Goal: Navigation & Orientation: Find specific page/section

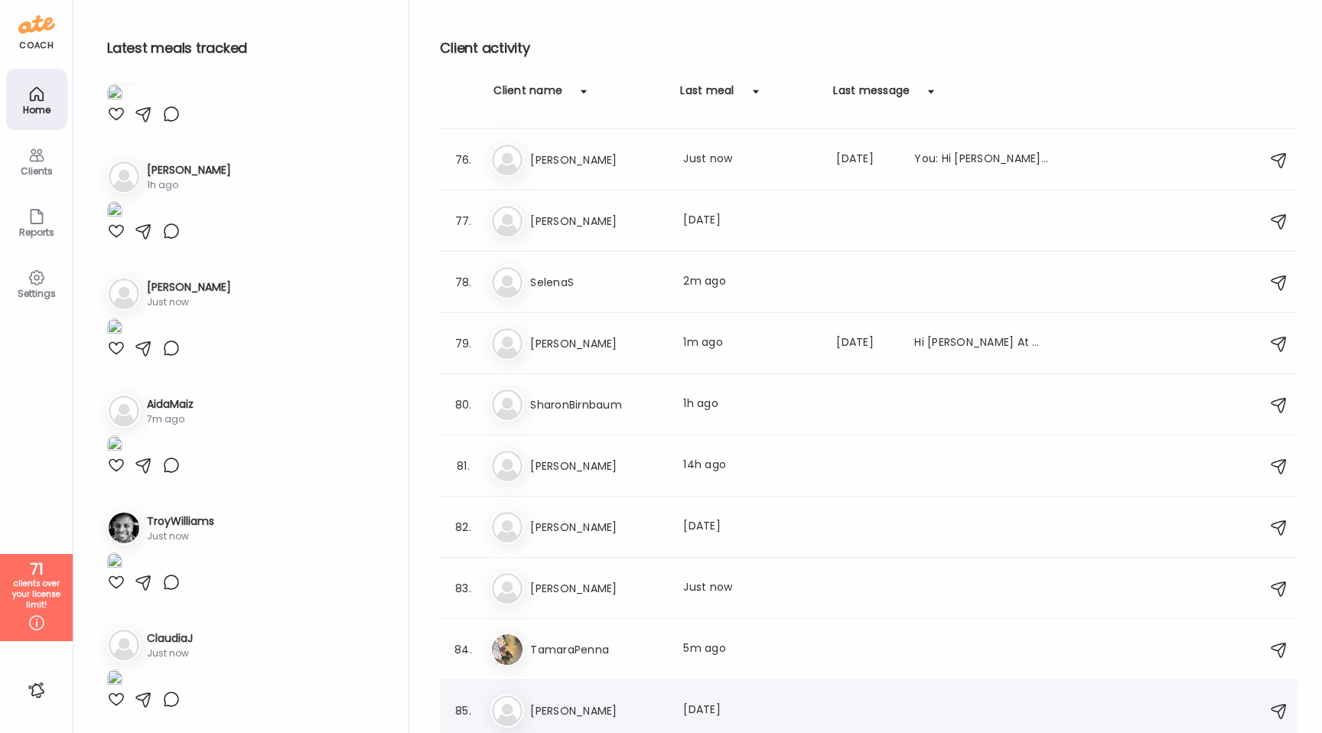
scroll to position [4526, 0]
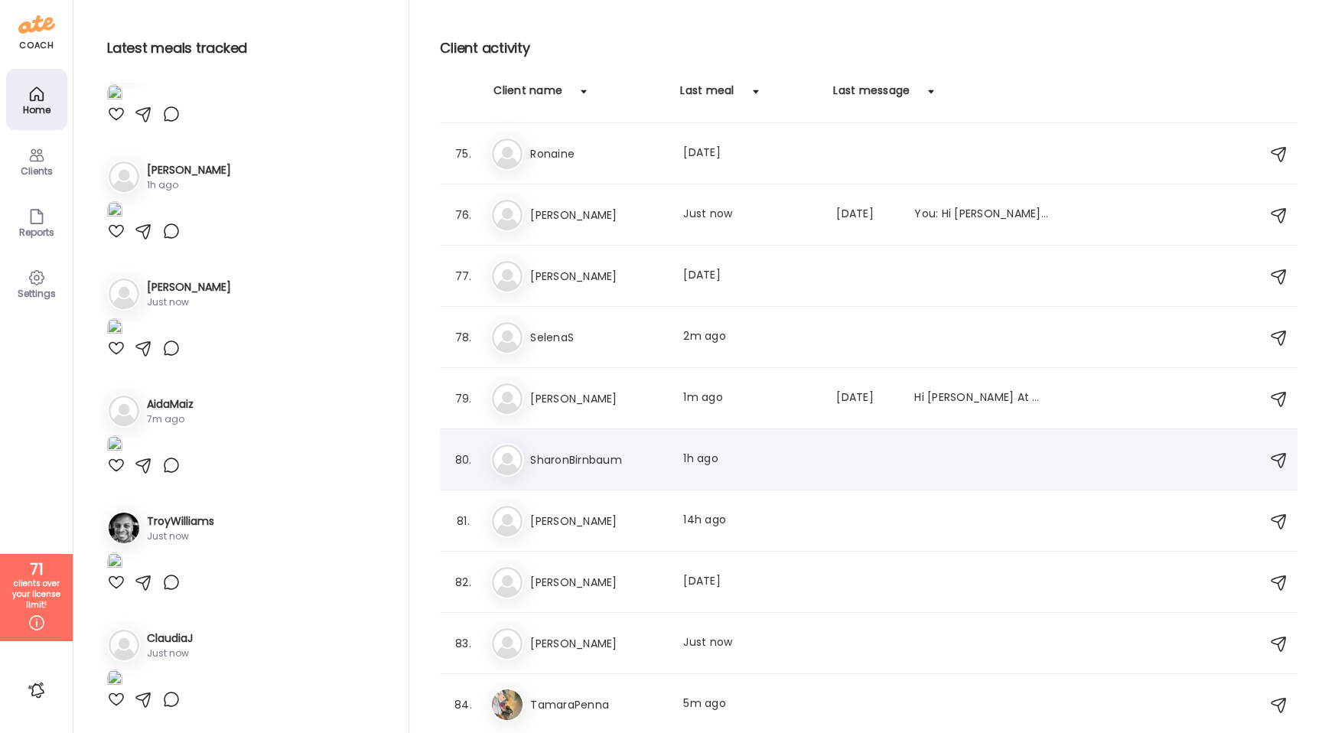
click at [594, 446] on div "Sh SharonBirnbaum Last meal: 1h ago" at bounding box center [870, 460] width 761 height 34
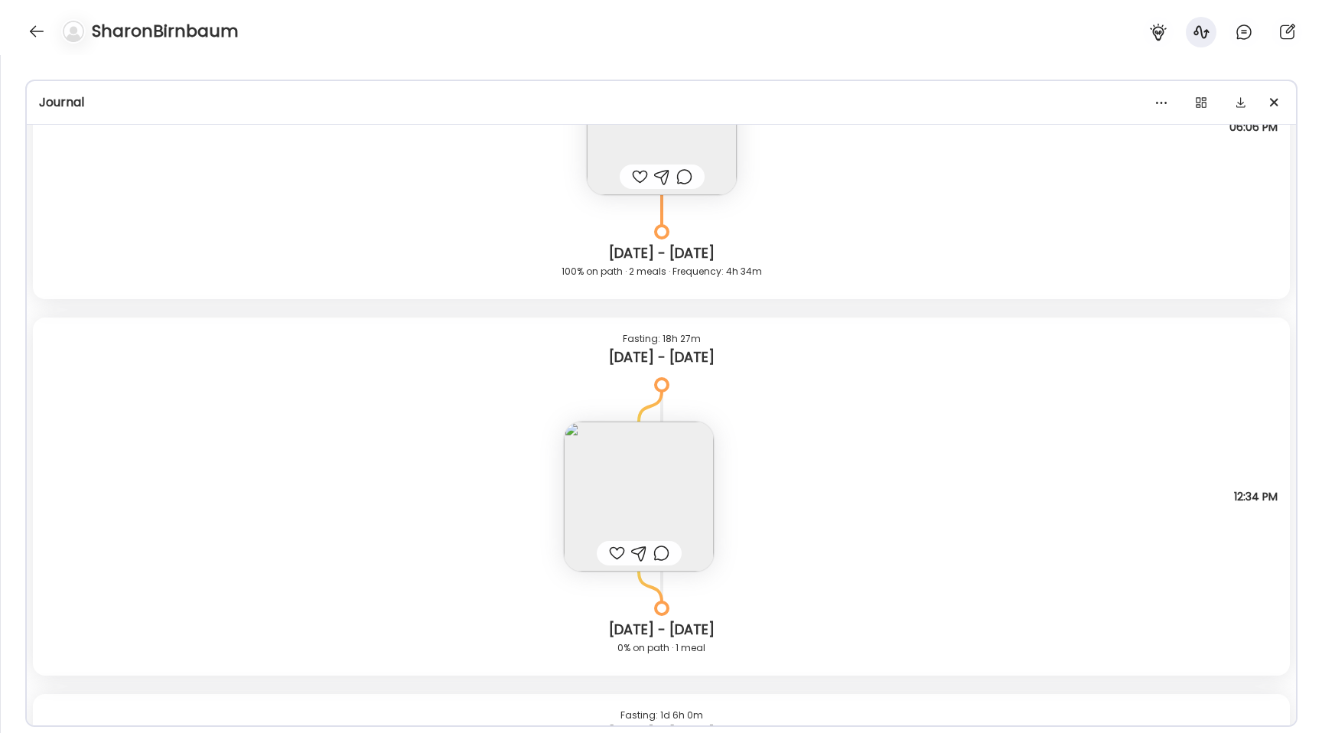
scroll to position [7799, 0]
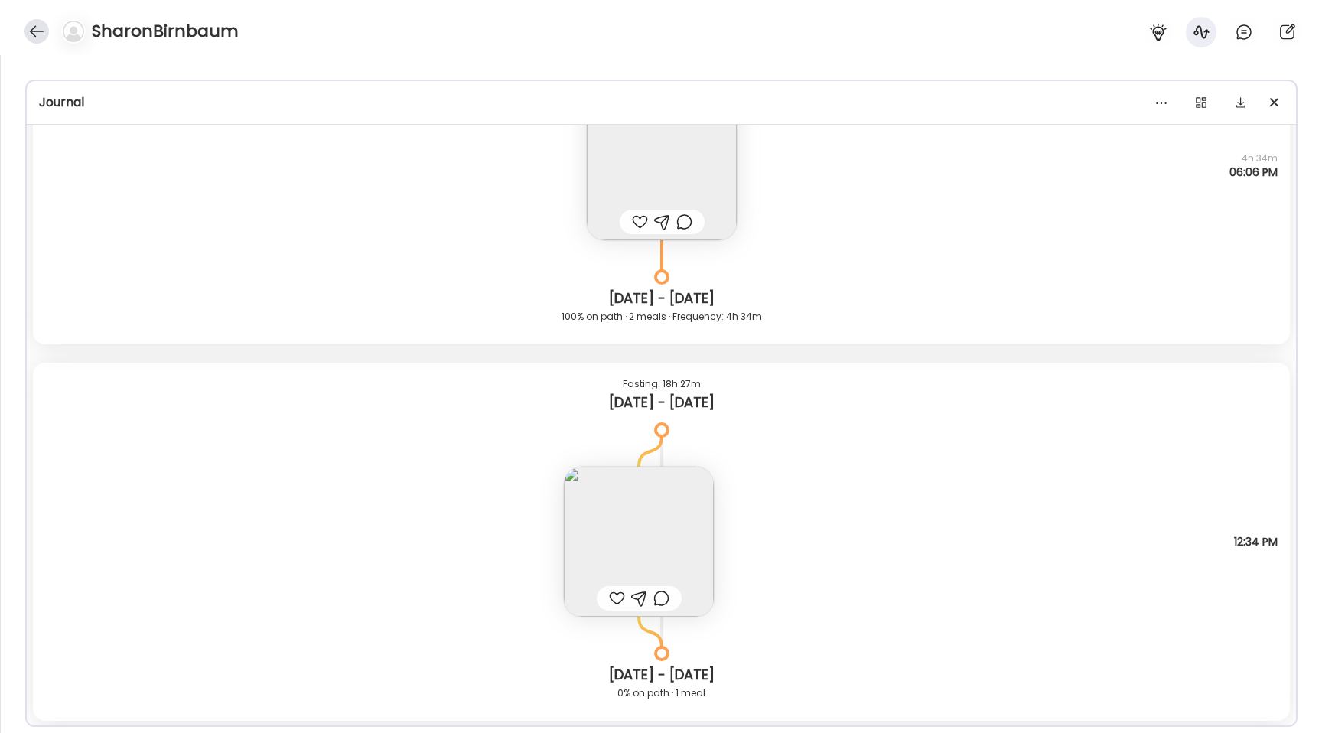
click at [26, 36] on div at bounding box center [36, 31] width 24 height 24
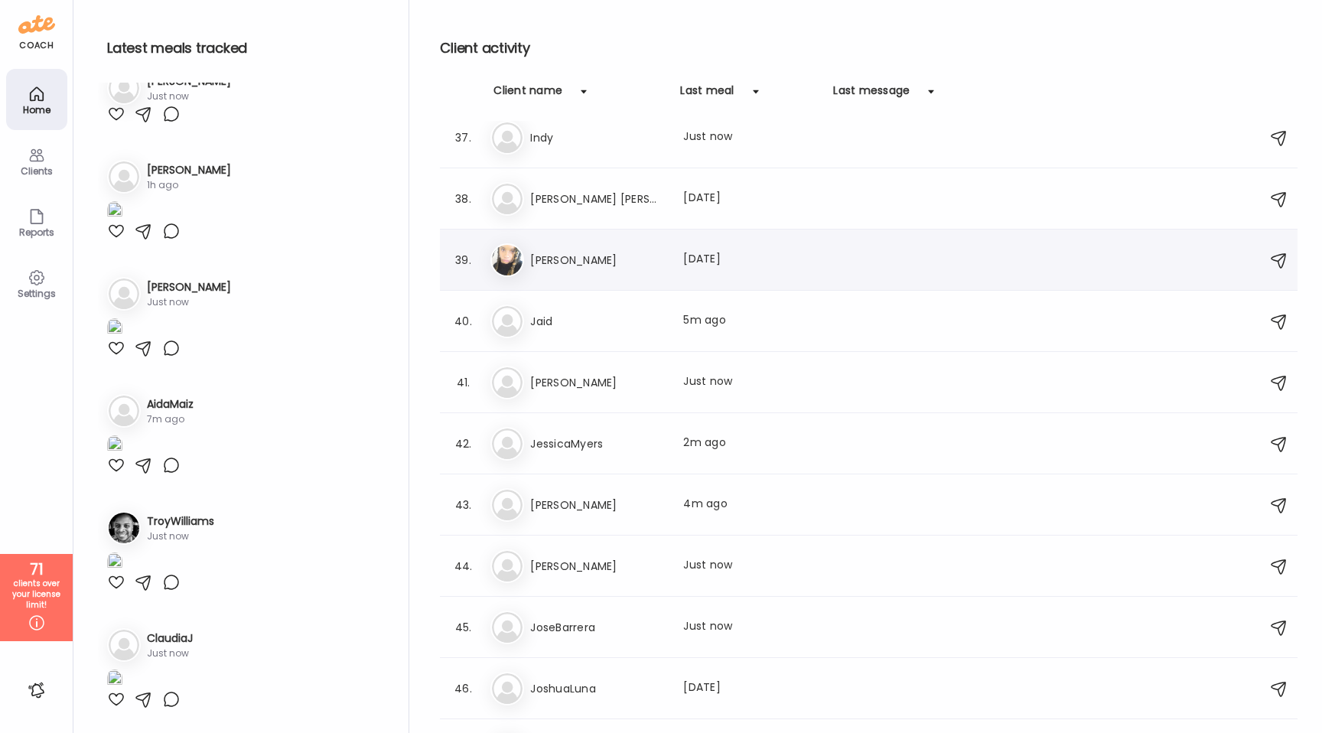
scroll to position [2290, 0]
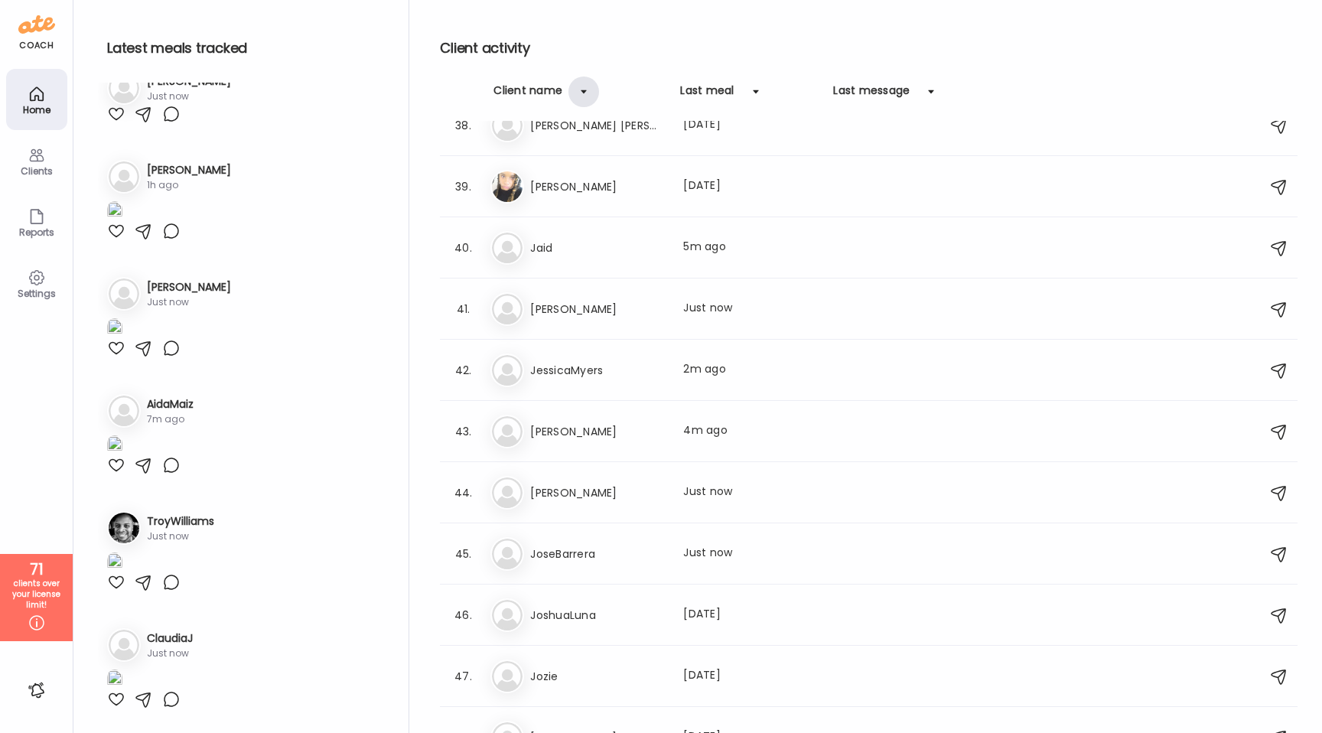
click at [587, 94] on div at bounding box center [583, 91] width 31 height 31
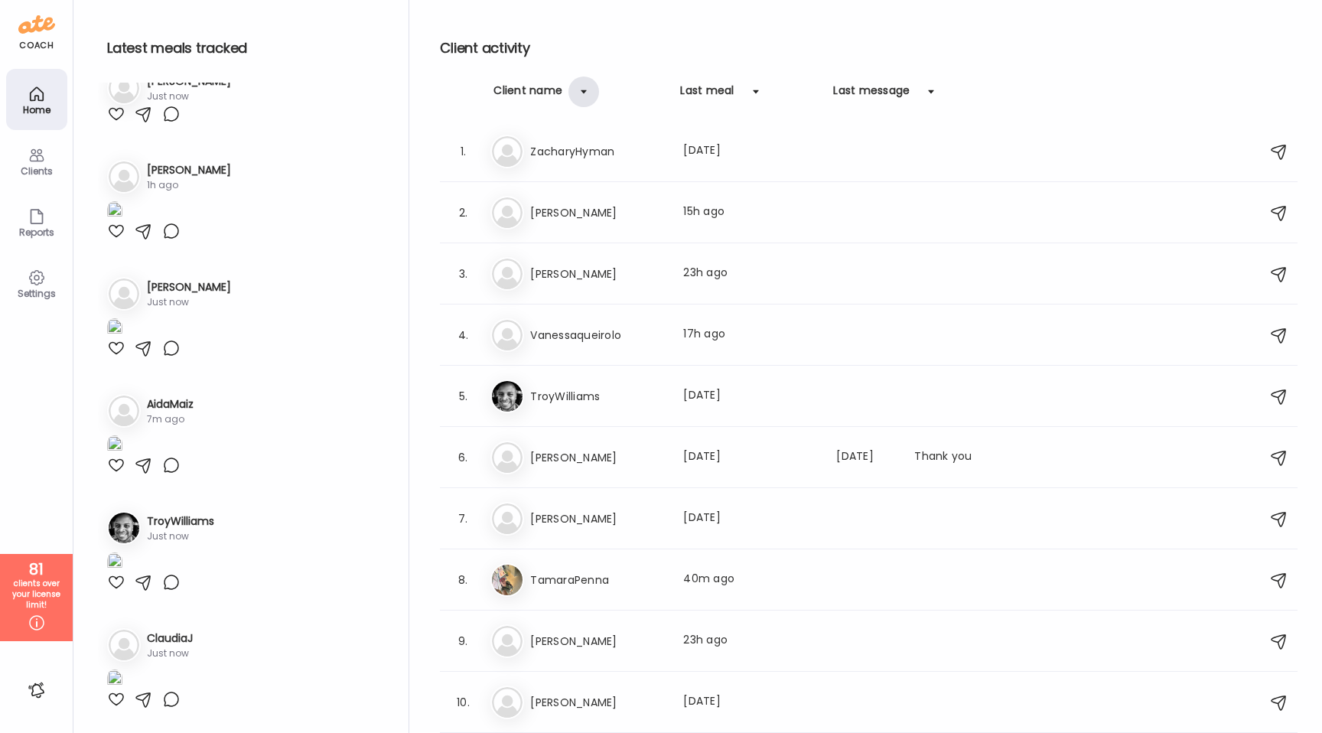
click at [587, 94] on div at bounding box center [583, 91] width 31 height 31
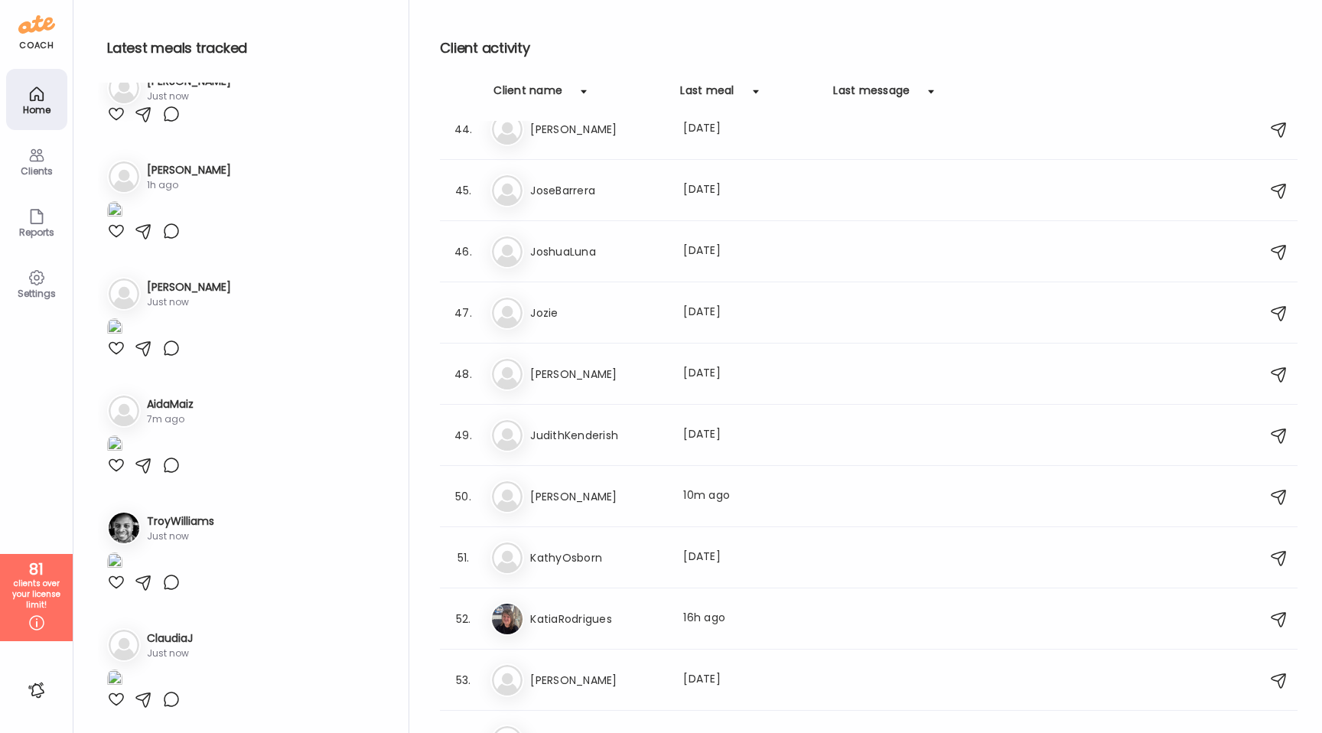
scroll to position [2691, 0]
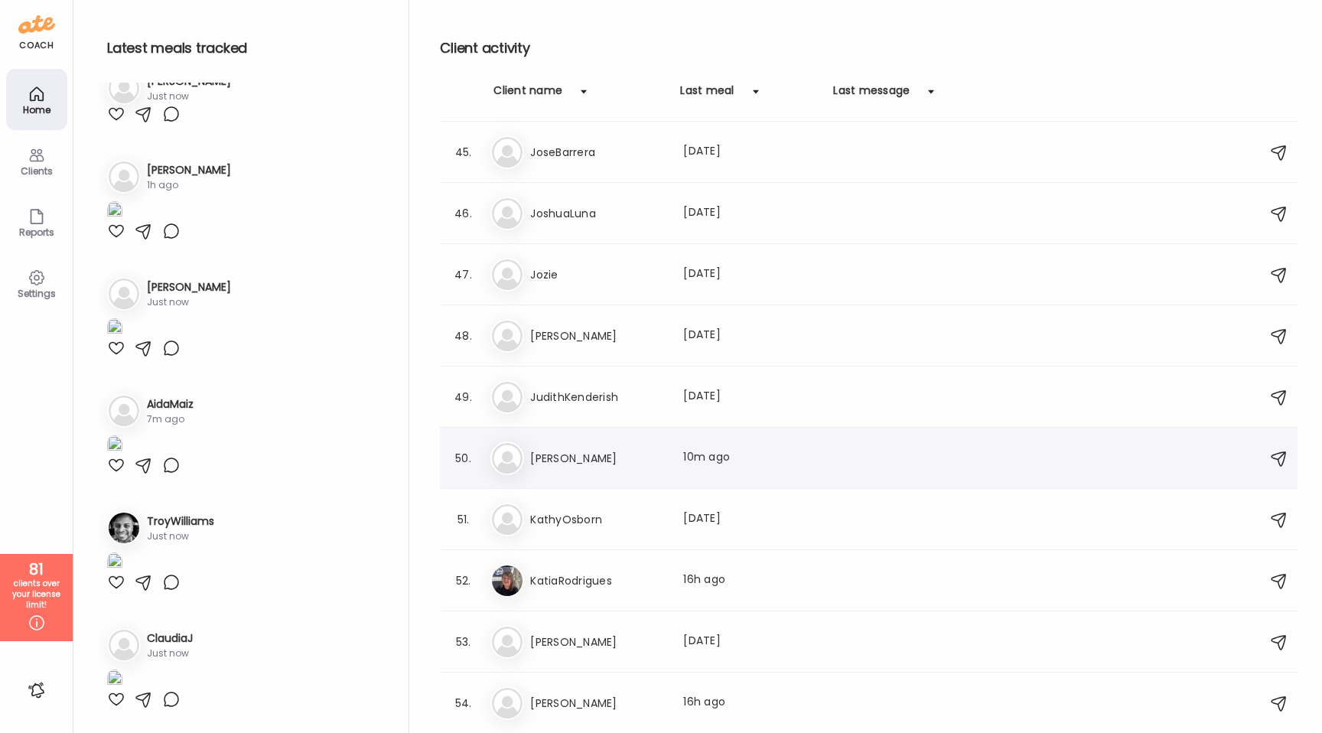
click at [581, 462] on h3 "[PERSON_NAME]" at bounding box center [597, 458] width 135 height 18
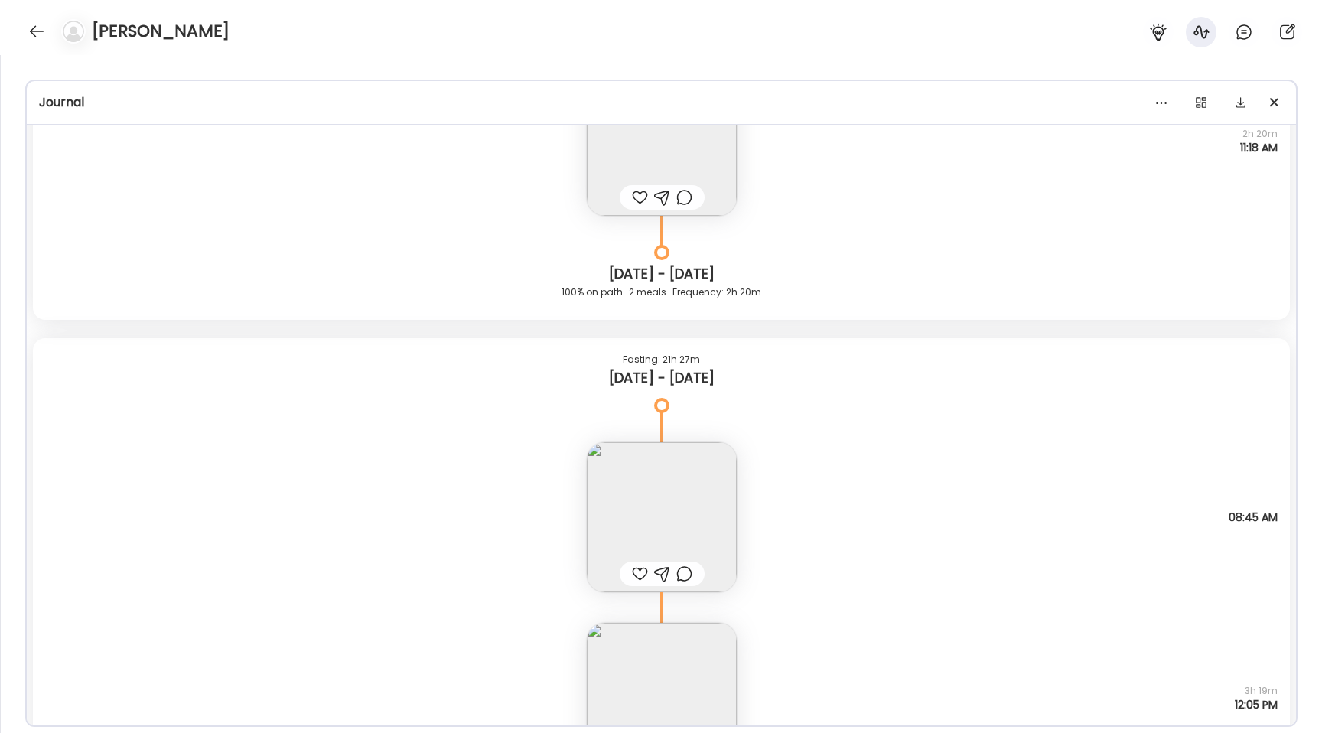
scroll to position [15946, 0]
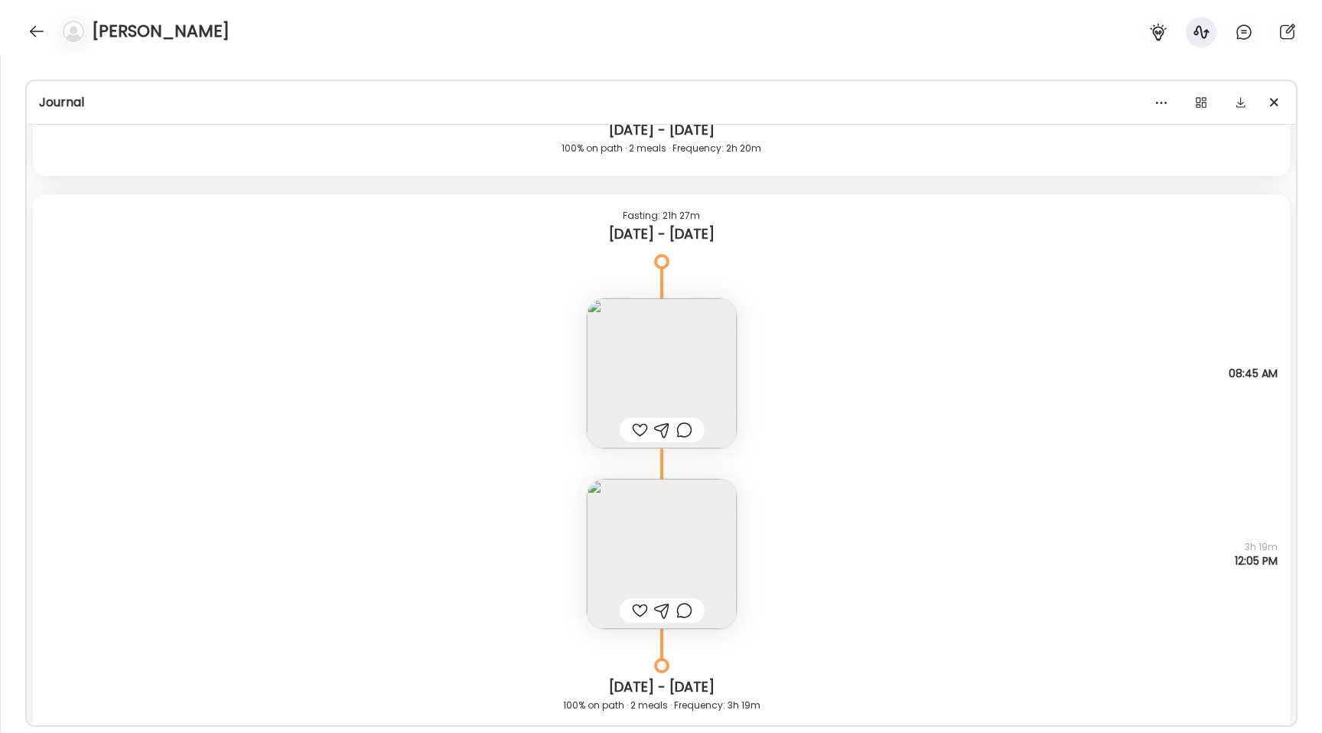
click at [636, 366] on img at bounding box center [662, 373] width 150 height 150
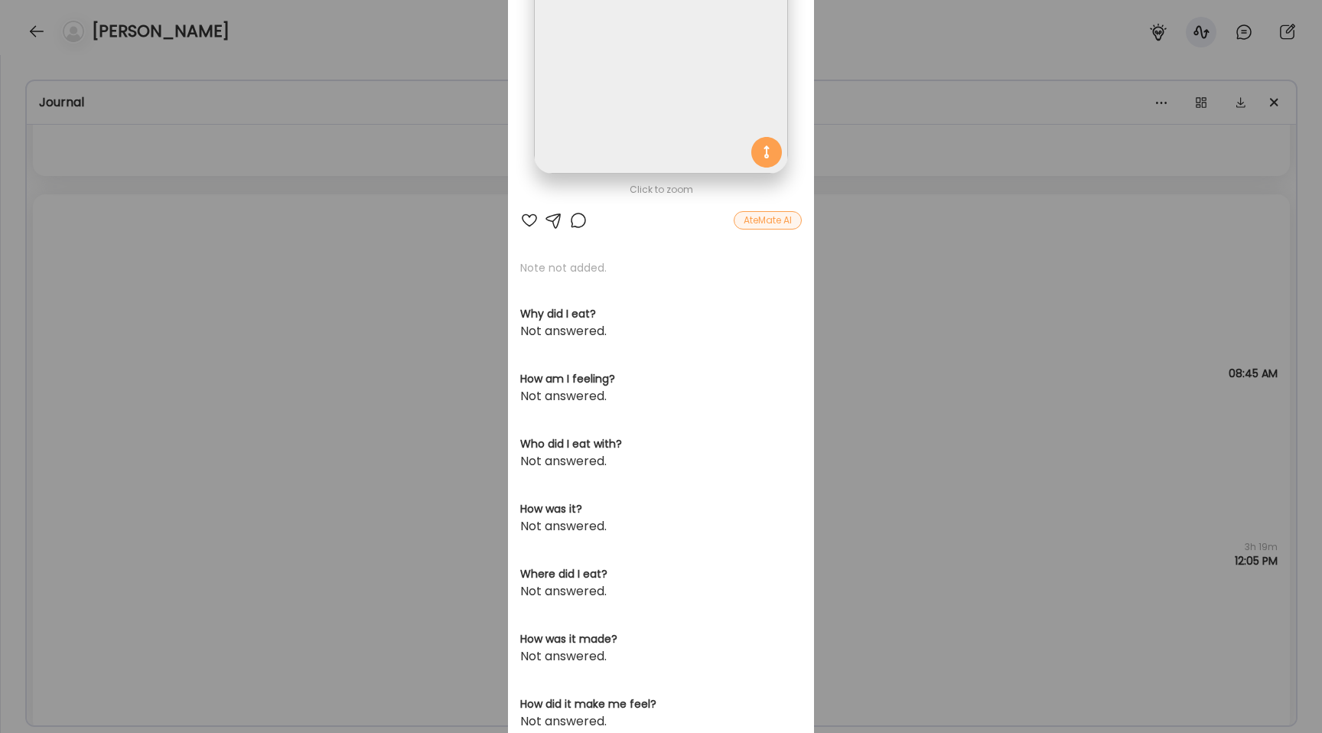
click at [438, 295] on div "Ate Coach Dashboard Wahoo! It’s official Take a moment to set up your Coach Pro…" at bounding box center [661, 366] width 1322 height 733
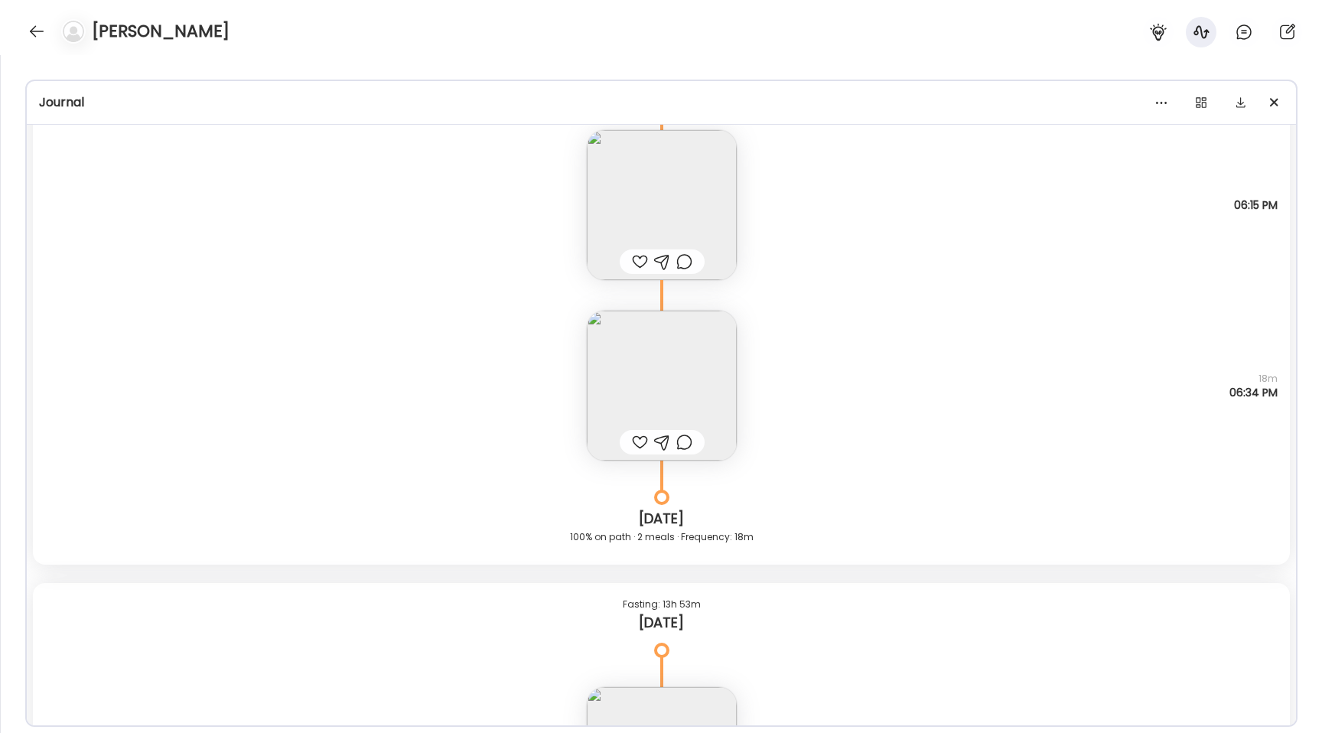
scroll to position [19151, 0]
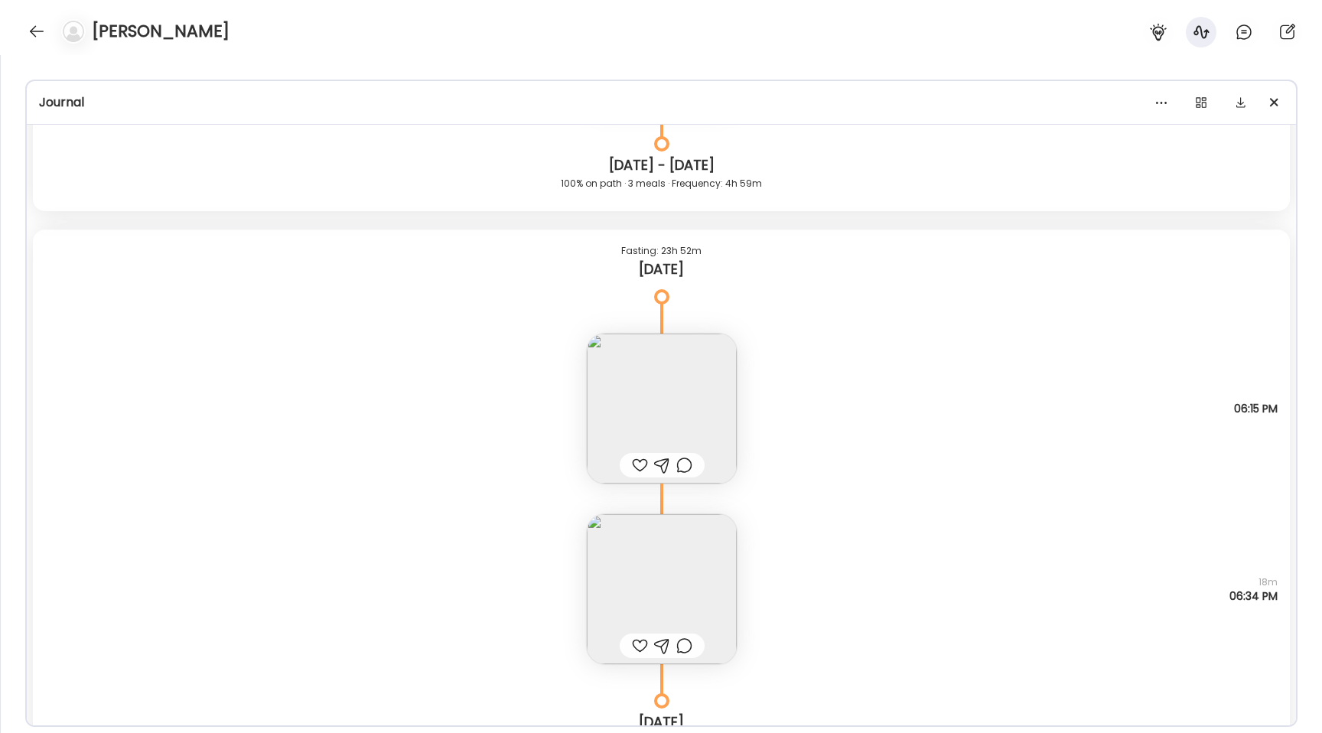
click at [642, 561] on img at bounding box center [662, 589] width 150 height 150
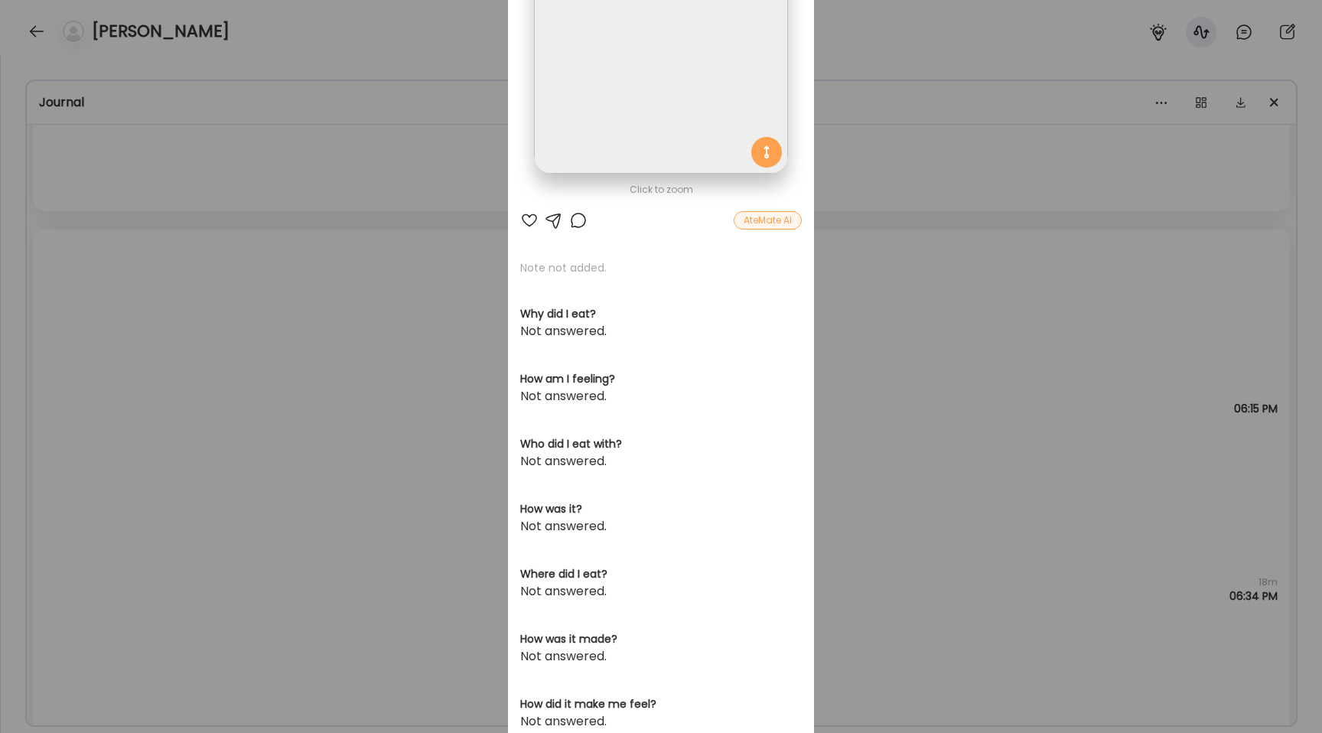
click at [619, 100] on img at bounding box center [660, 46] width 253 height 253
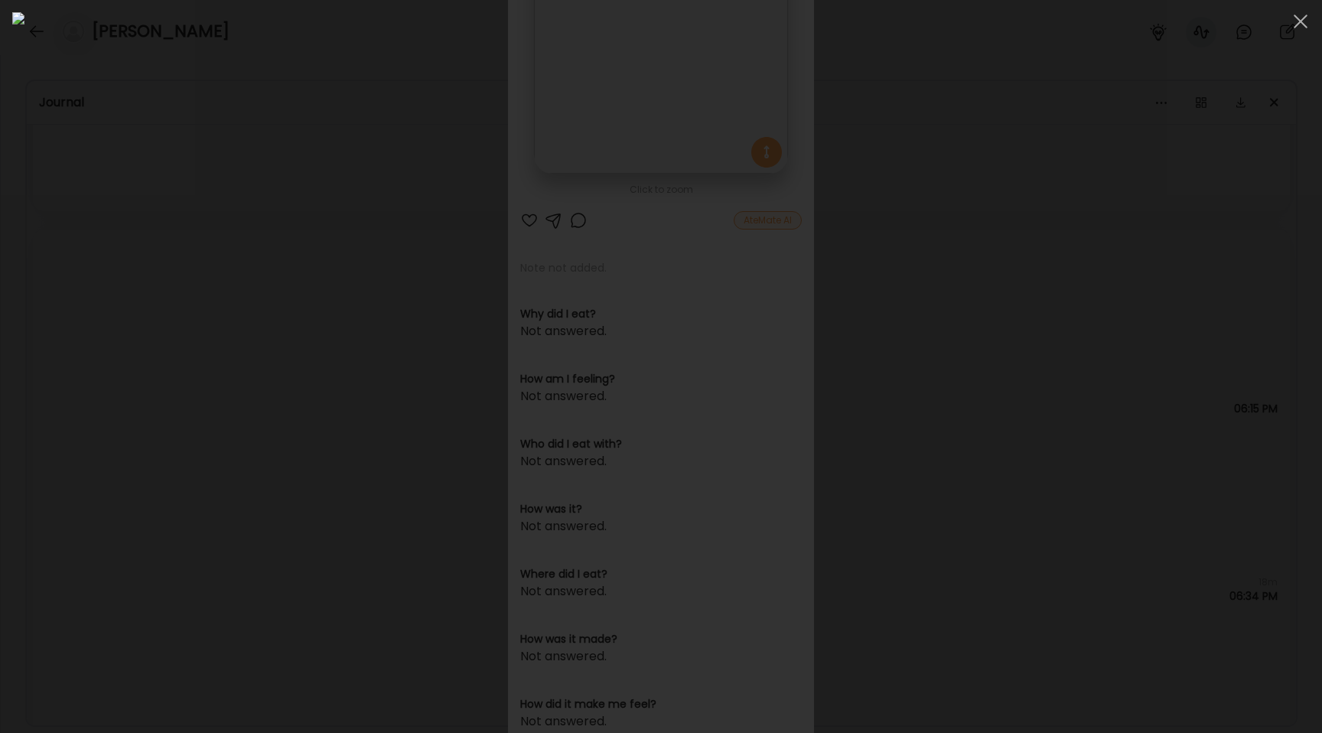
click at [244, 317] on div at bounding box center [660, 366] width 1297 height 708
click at [244, 317] on div "Ate Coach Dashboard Wahoo! It’s official Take a moment to set up your Coach Pro…" at bounding box center [661, 366] width 1322 height 733
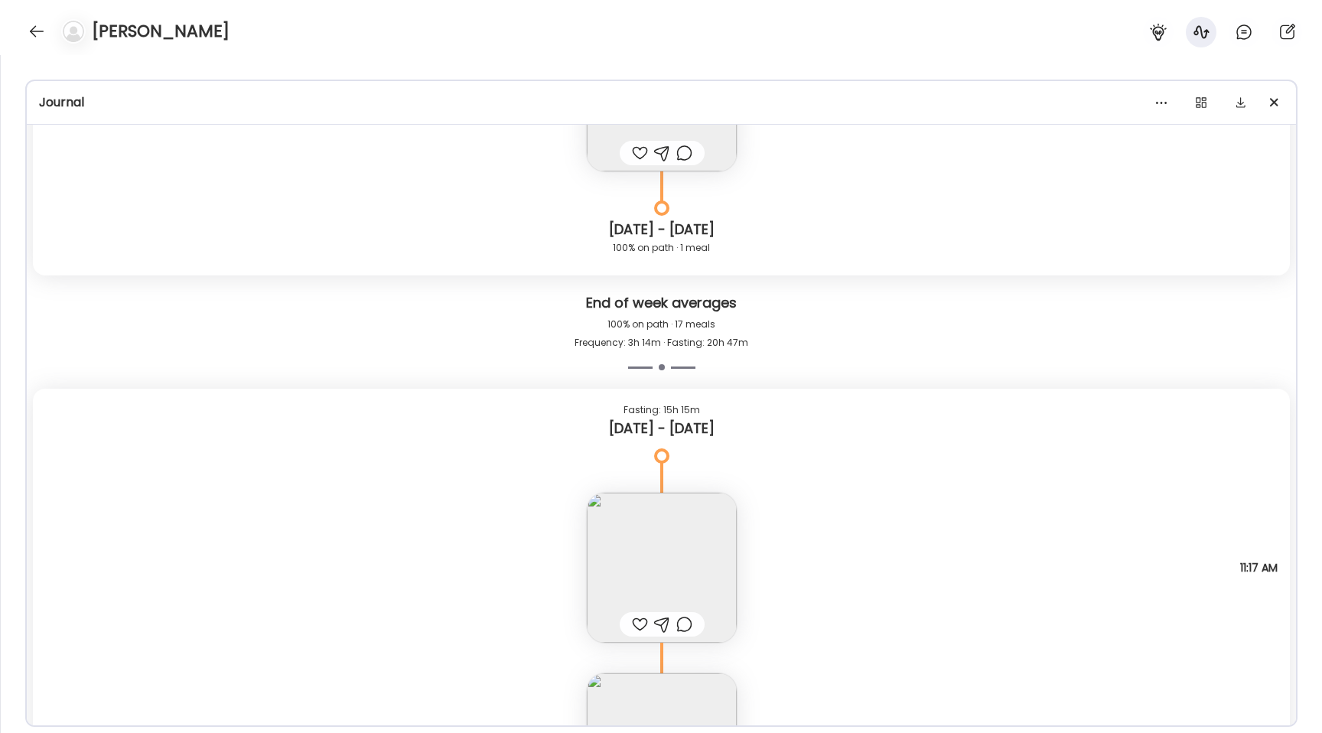
scroll to position [16426, 0]
